Goal: Task Accomplishment & Management: Complete application form

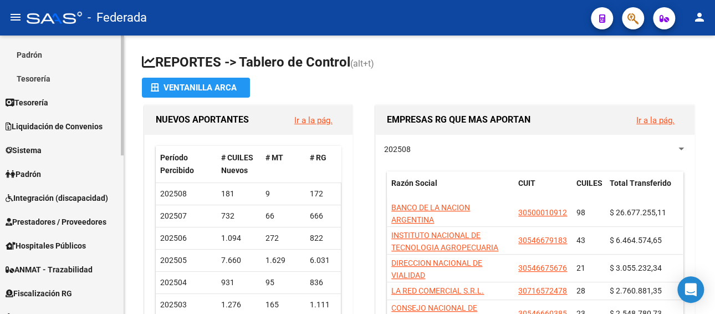
scroll to position [166, 0]
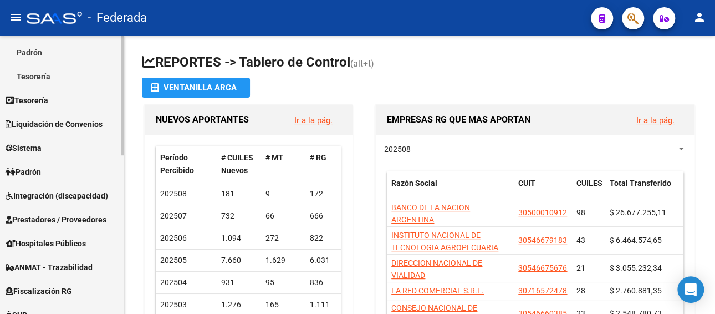
click at [77, 217] on span "Prestadores / Proveedores" at bounding box center [56, 219] width 101 height 12
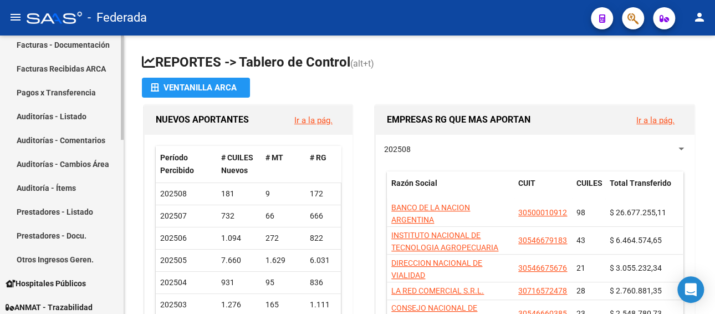
scroll to position [0, 0]
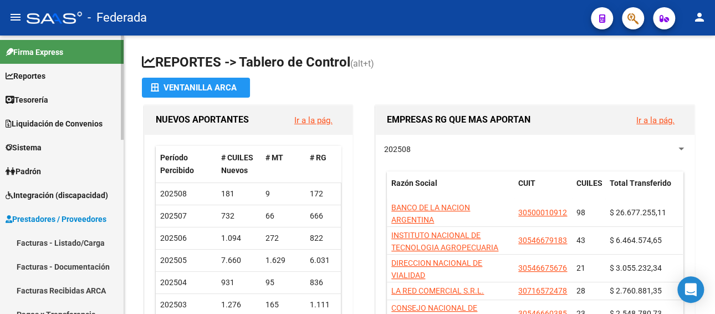
click at [83, 194] on span "Integración (discapacidad)" at bounding box center [57, 195] width 103 height 12
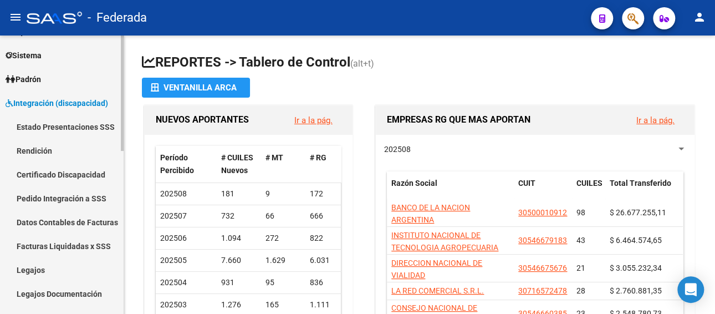
scroll to position [111, 0]
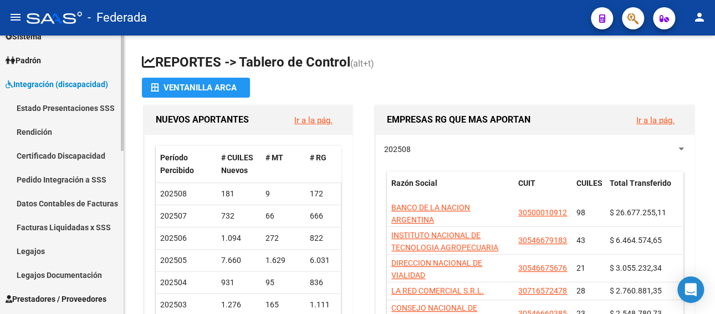
click at [24, 248] on link "Legajos" at bounding box center [62, 251] width 124 height 24
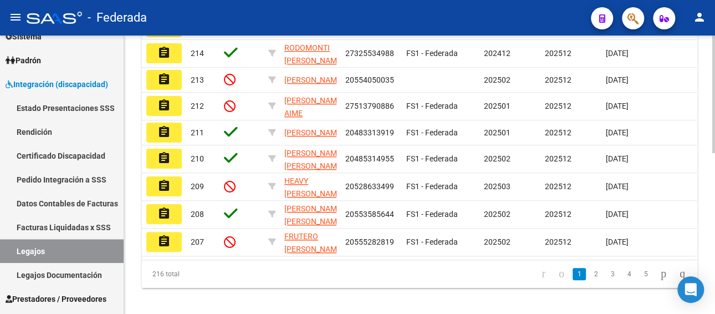
scroll to position [379, 0]
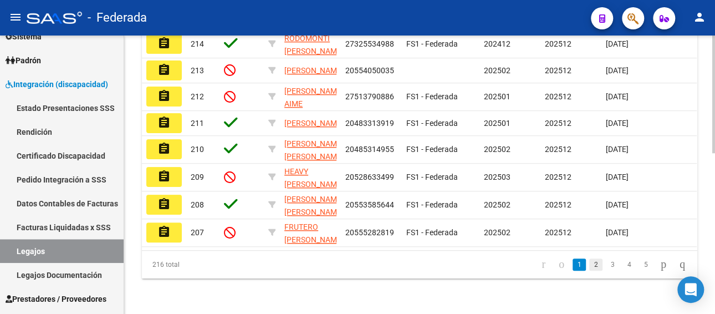
click at [589, 266] on link "2" at bounding box center [595, 264] width 13 height 12
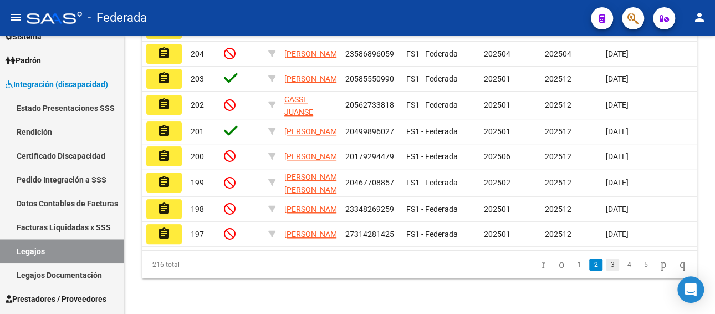
click at [606, 267] on link "3" at bounding box center [612, 264] width 13 height 12
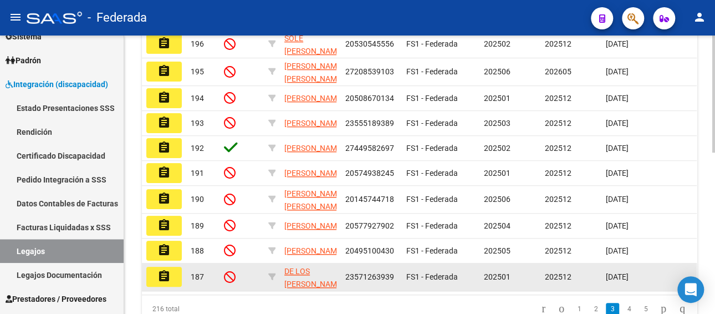
scroll to position [268, 0]
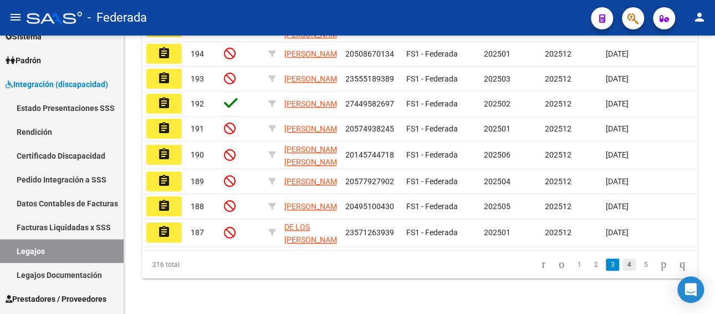
click at [622, 263] on link "4" at bounding box center [628, 264] width 13 height 12
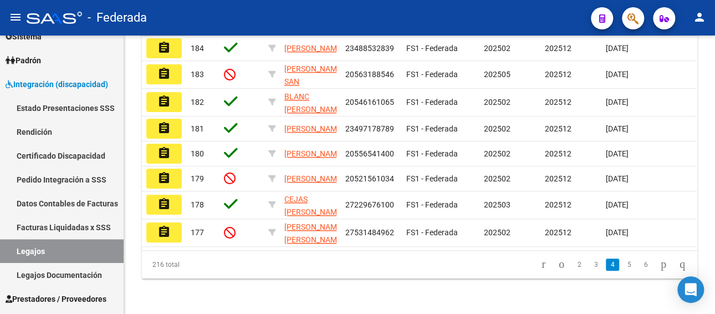
scroll to position [382, 0]
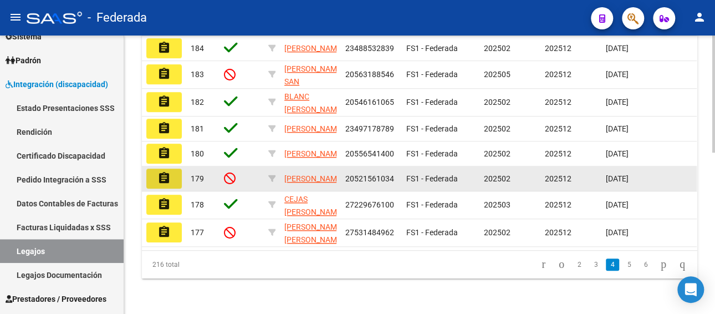
click at [163, 171] on mat-icon "assignment" at bounding box center [163, 177] width 13 height 13
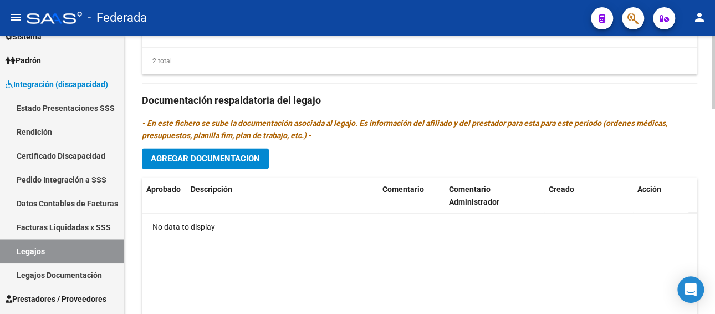
scroll to position [720, 0]
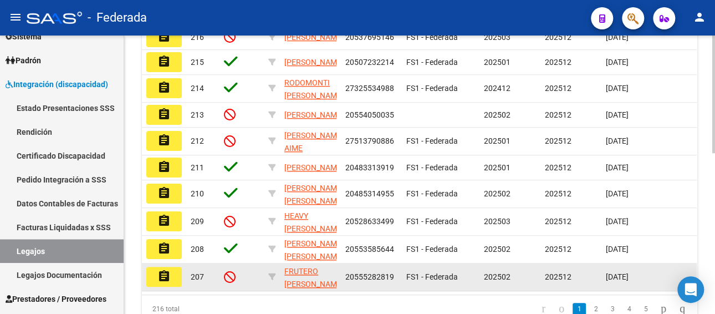
scroll to position [213, 0]
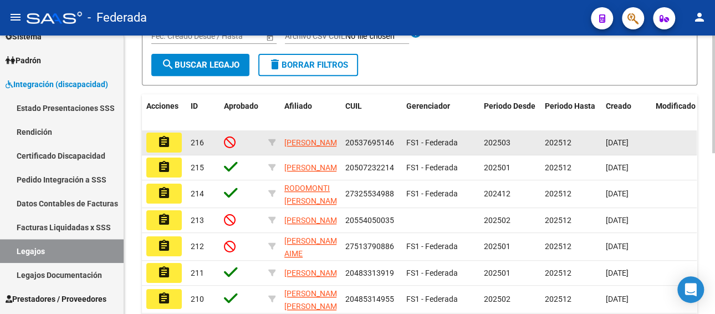
click at [163, 140] on mat-icon "assignment" at bounding box center [163, 141] width 13 height 13
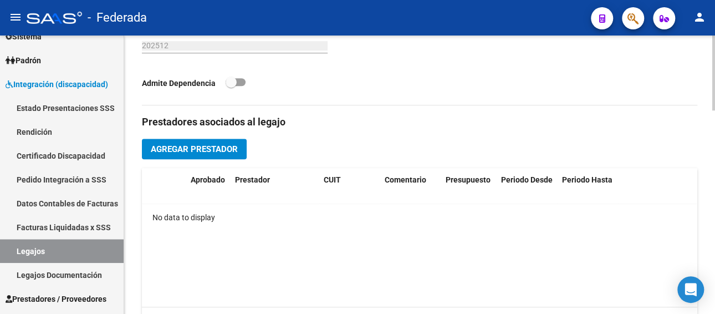
scroll to position [499, 0]
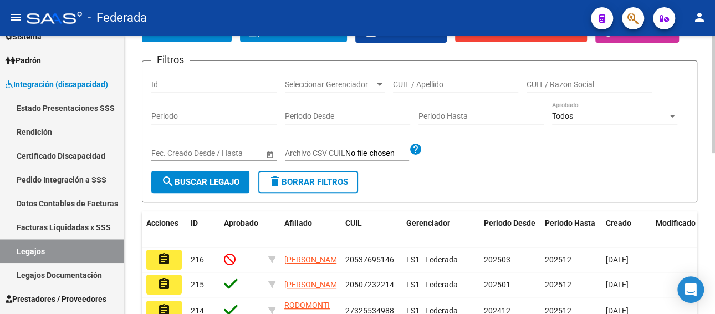
scroll to position [379, 0]
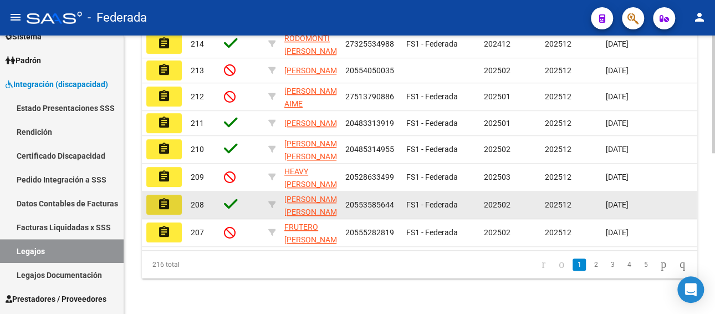
click at [163, 197] on mat-icon "assignment" at bounding box center [163, 203] width 13 height 13
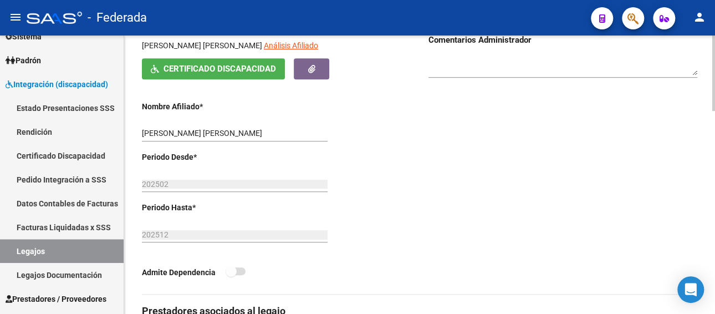
scroll to position [222, 0]
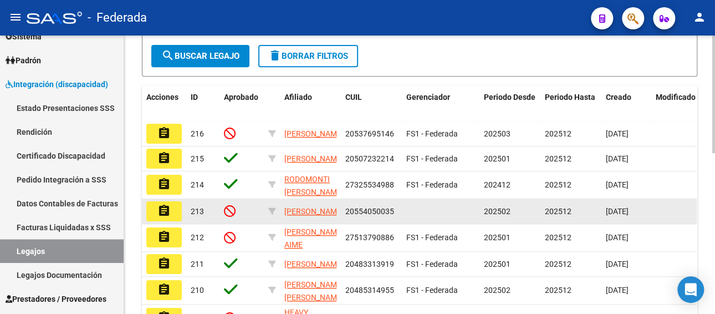
scroll to position [277, 0]
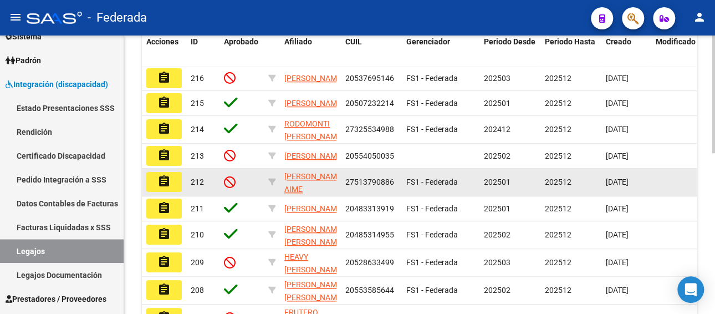
click at [160, 188] on mat-icon "assignment" at bounding box center [163, 181] width 13 height 13
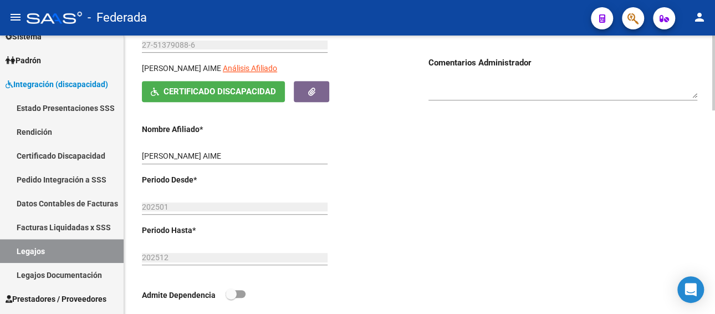
scroll to position [222, 0]
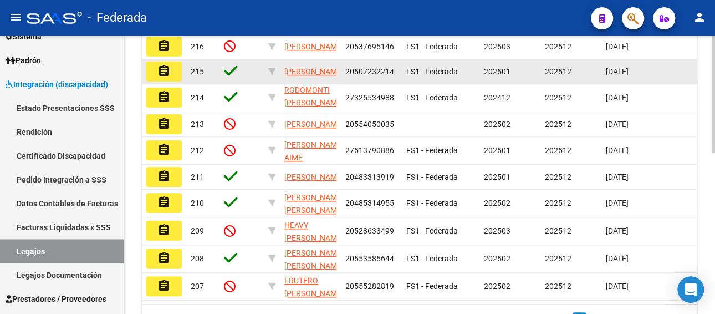
scroll to position [333, 0]
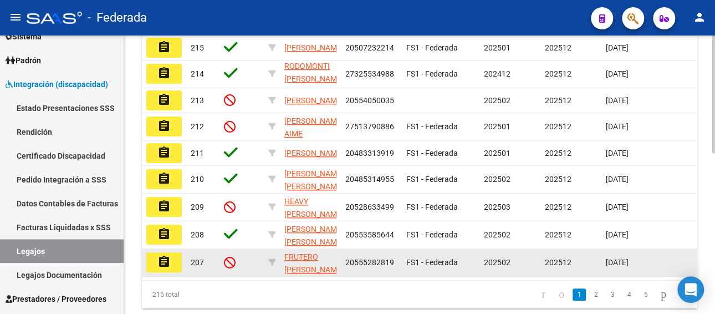
click at [162, 268] on mat-icon "assignment" at bounding box center [163, 261] width 13 height 13
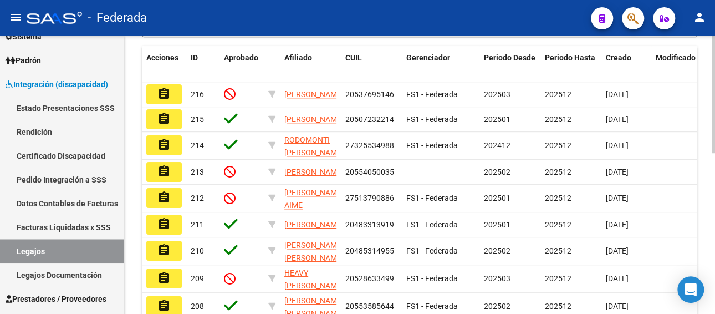
scroll to position [277, 0]
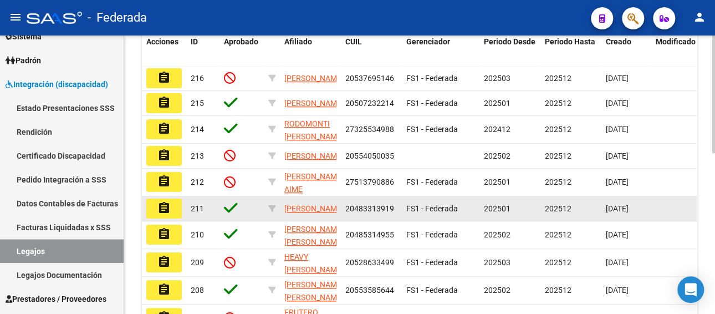
click at [163, 214] on mat-icon "assignment" at bounding box center [163, 207] width 13 height 13
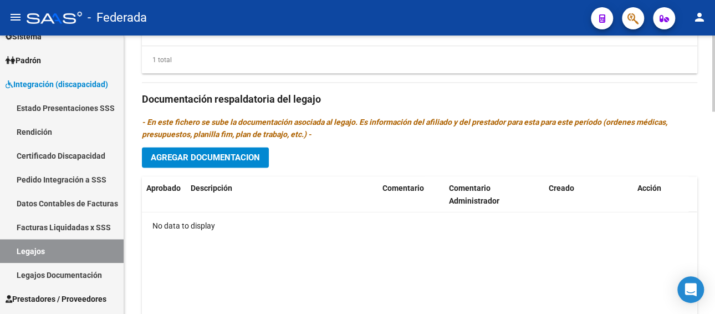
scroll to position [720, 0]
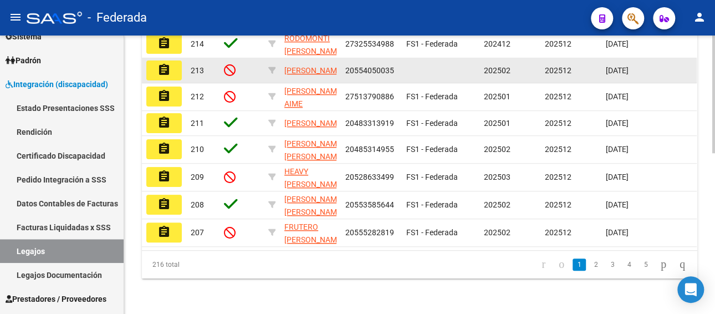
scroll to position [379, 0]
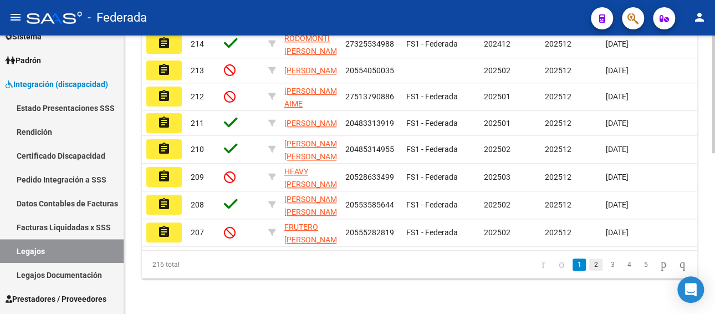
click at [589, 264] on link "2" at bounding box center [595, 264] width 13 height 12
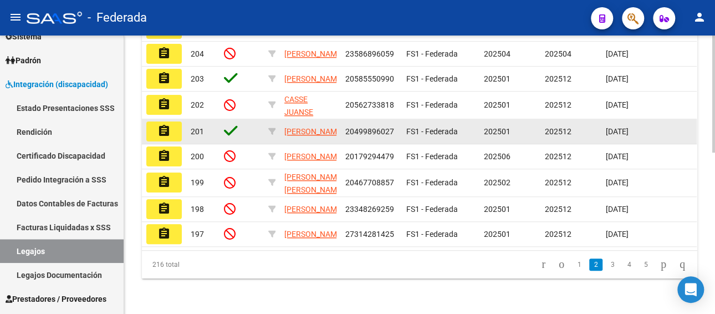
click at [166, 124] on mat-icon "assignment" at bounding box center [163, 130] width 13 height 13
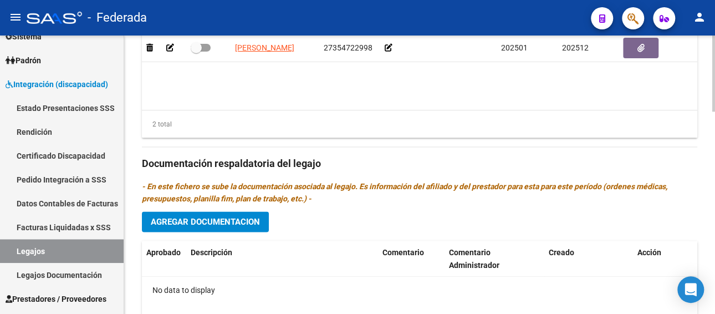
scroll to position [554, 0]
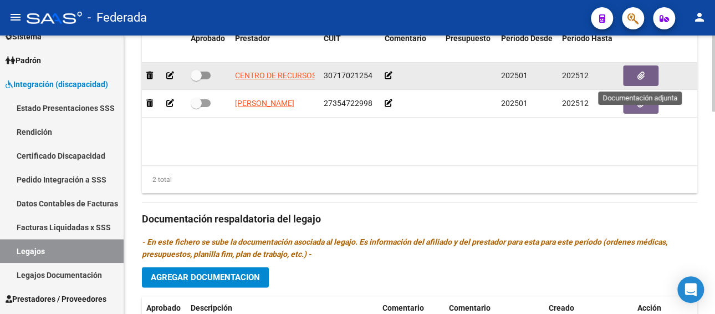
click at [638, 77] on icon "button" at bounding box center [640, 75] width 7 height 8
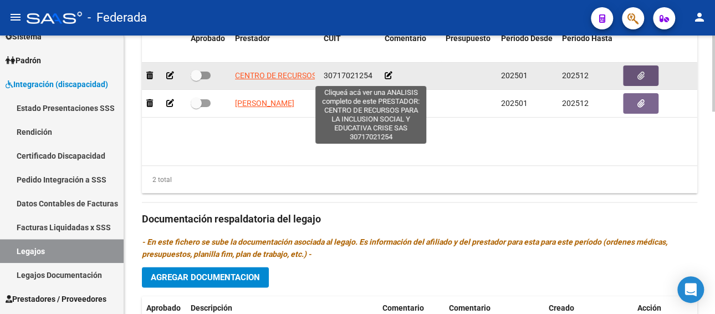
scroll to position [499, 0]
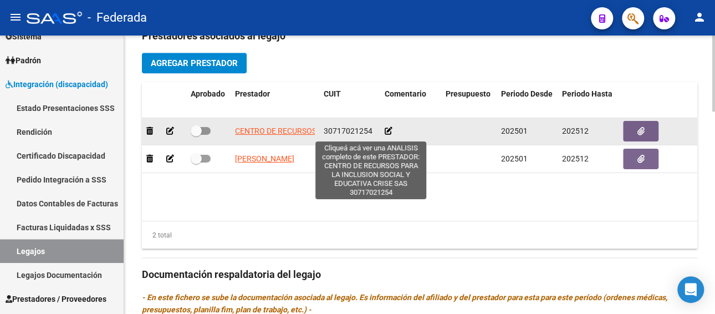
click at [278, 131] on span "CENTRO DE RECURSOS PARA LA INCLUSION SOCIAL Y EDUCATIVA CRISE SAS" at bounding box center [369, 130] width 269 height 9
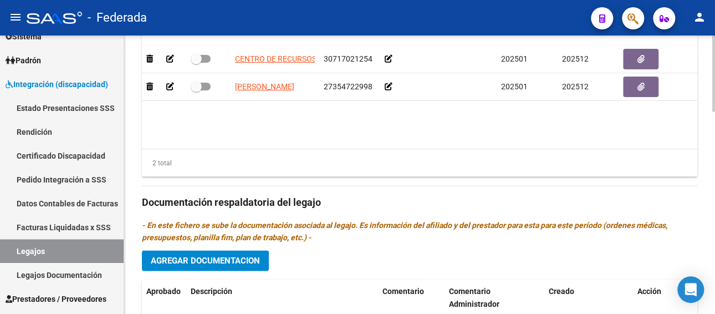
scroll to position [554, 0]
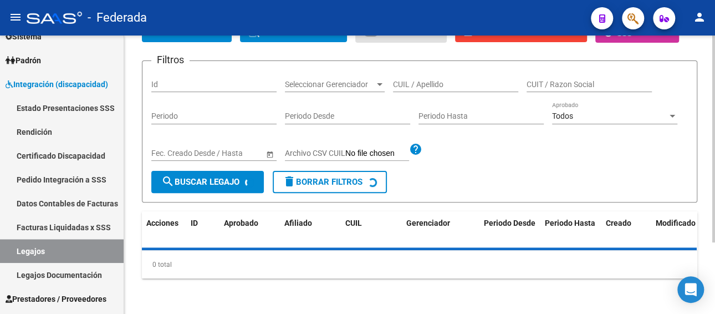
scroll to position [379, 0]
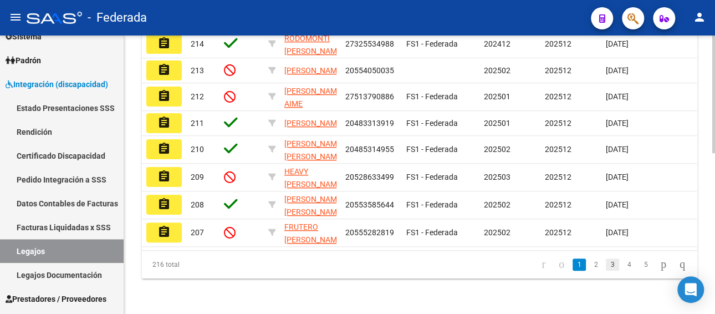
click at [606, 265] on link "3" at bounding box center [612, 264] width 13 height 12
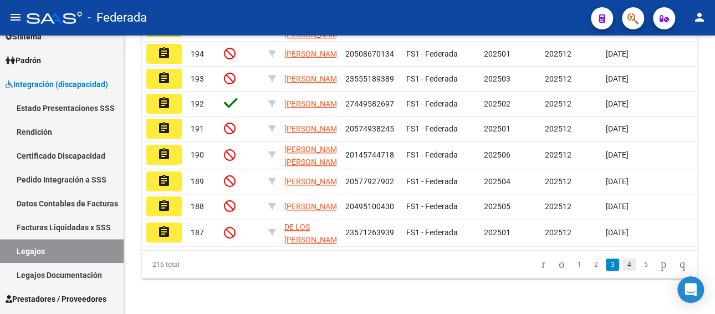
click at [622, 268] on link "4" at bounding box center [628, 264] width 13 height 12
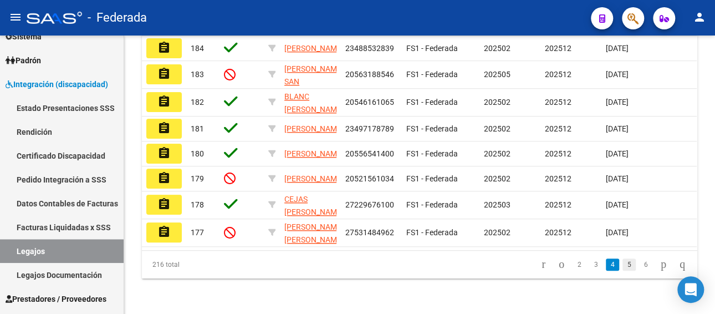
click at [622, 268] on link "5" at bounding box center [628, 264] width 13 height 12
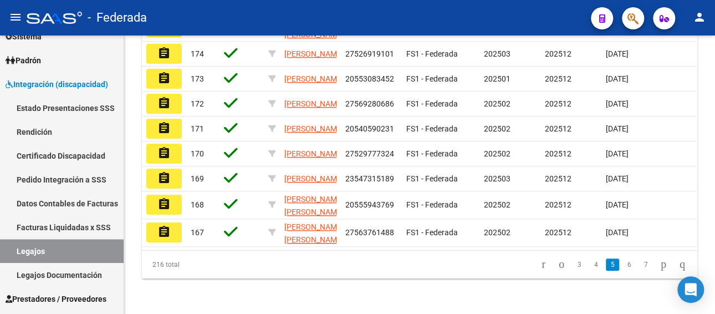
scroll to position [324, 0]
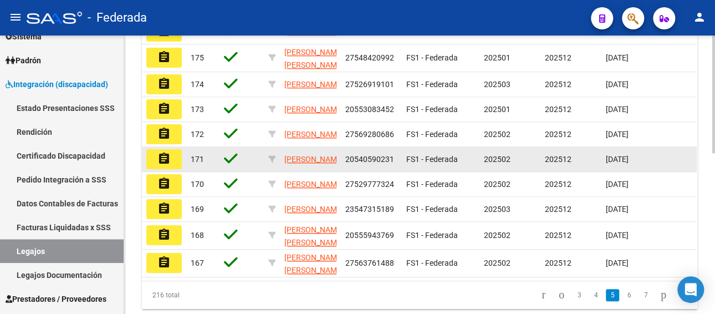
click at [161, 165] on mat-icon "assignment" at bounding box center [163, 158] width 13 height 13
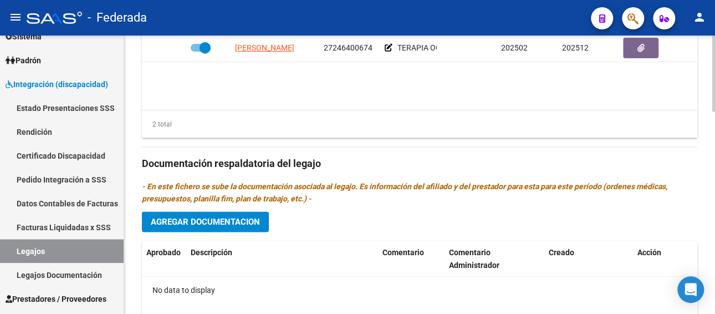
scroll to position [628, 0]
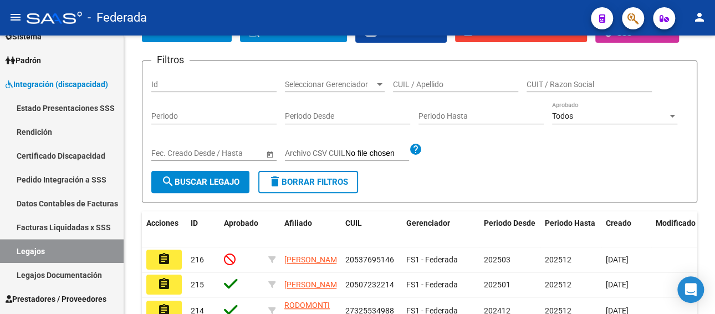
scroll to position [379, 0]
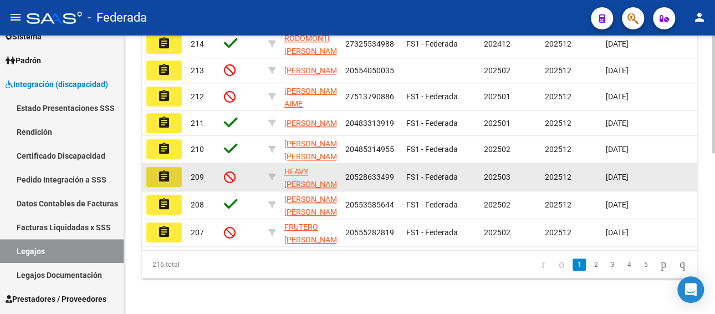
click at [162, 170] on mat-icon "assignment" at bounding box center [163, 176] width 13 height 13
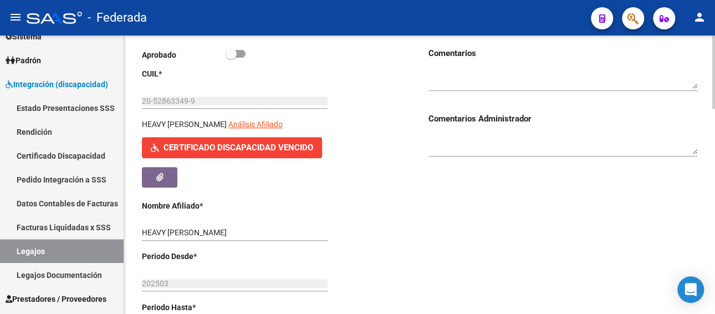
scroll to position [166, 0]
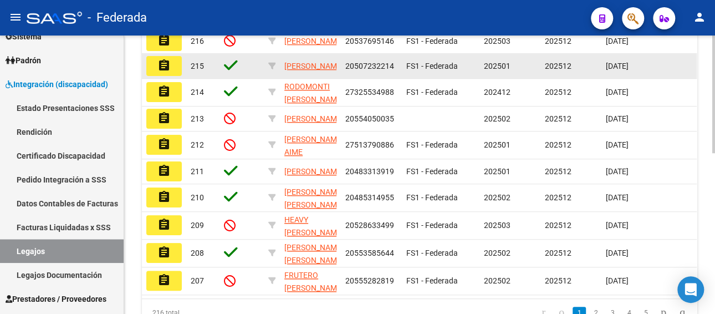
scroll to position [333, 0]
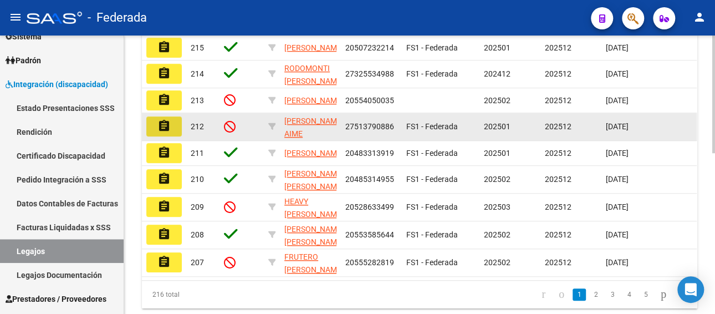
click at [166, 130] on mat-icon "assignment" at bounding box center [163, 125] width 13 height 13
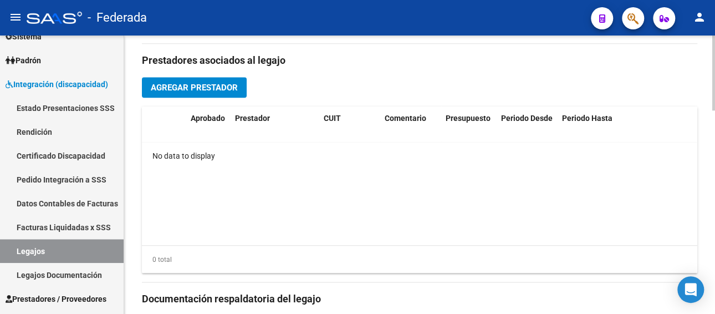
scroll to position [499, 0]
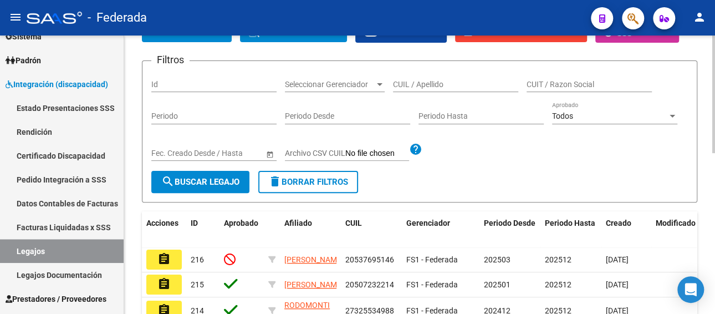
scroll to position [379, 0]
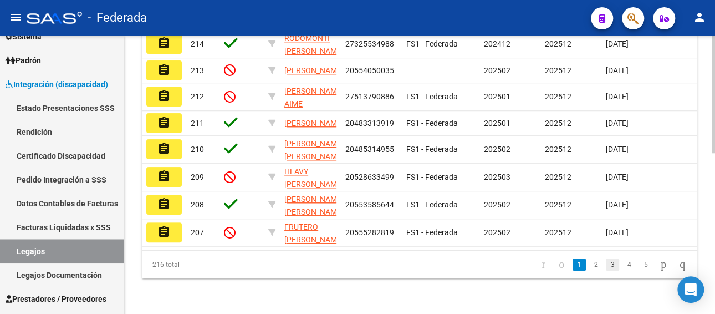
click at [606, 263] on link "3" at bounding box center [612, 264] width 13 height 12
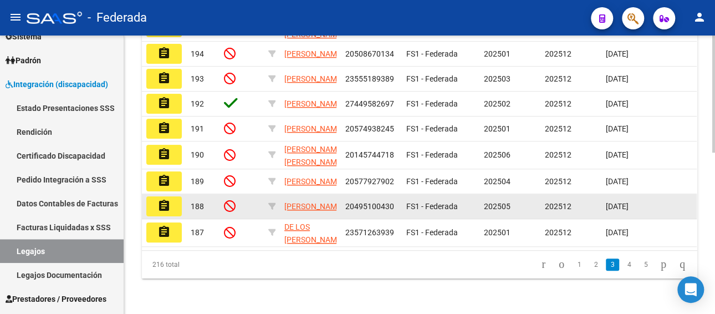
click at [161, 199] on mat-icon "assignment" at bounding box center [163, 205] width 13 height 13
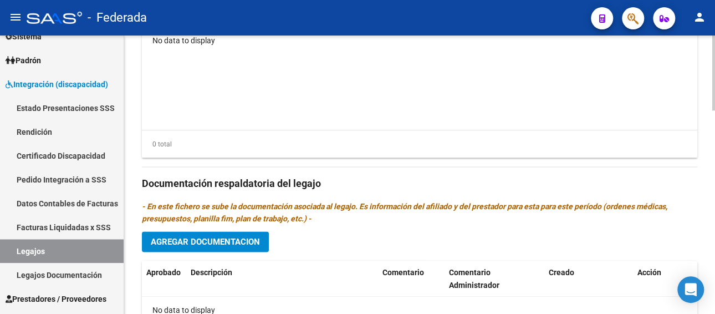
scroll to position [554, 0]
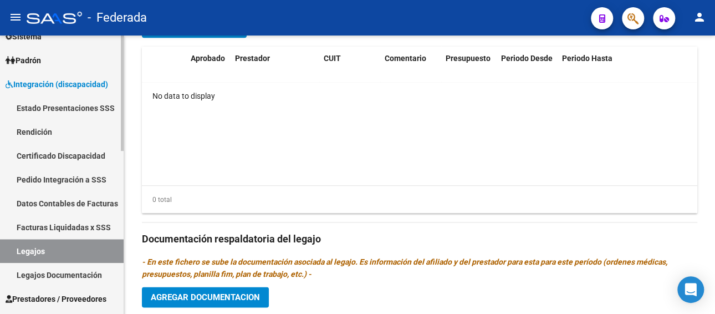
click at [89, 295] on span "Prestadores / Proveedores" at bounding box center [56, 299] width 101 height 12
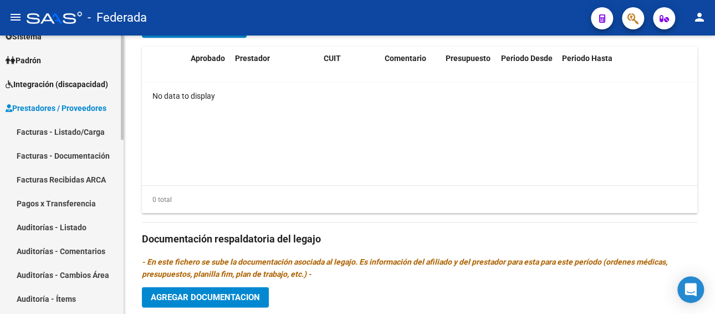
click at [70, 123] on link "Facturas - Listado/Carga" at bounding box center [62, 132] width 124 height 24
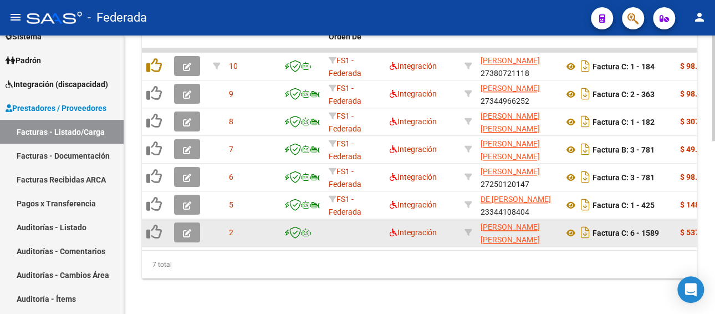
scroll to position [400, 0]
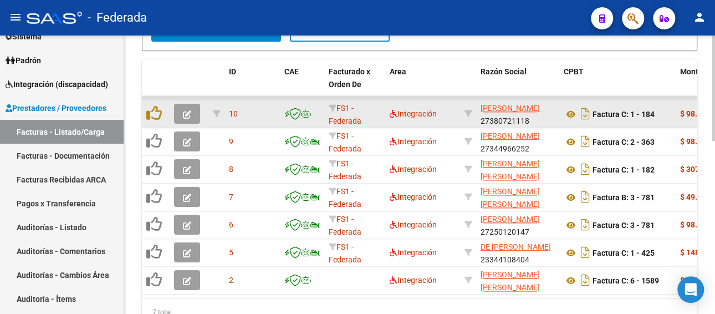
click at [187, 111] on icon "button" at bounding box center [187, 114] width 8 height 8
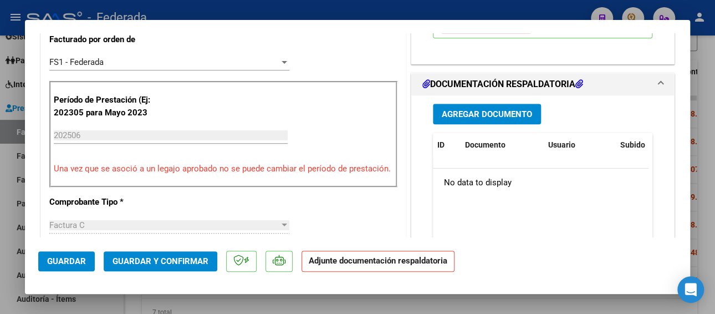
scroll to position [333, 0]
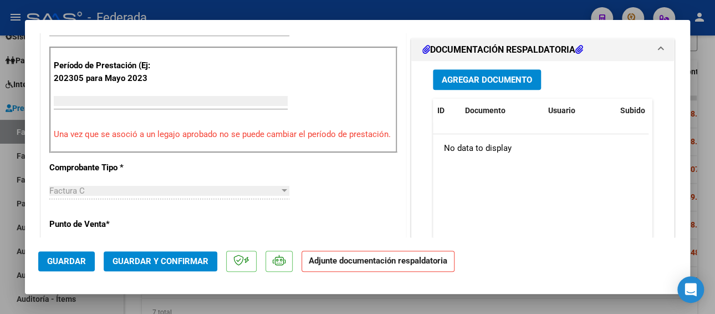
type input "$ 0,00"
